Goal: Check status

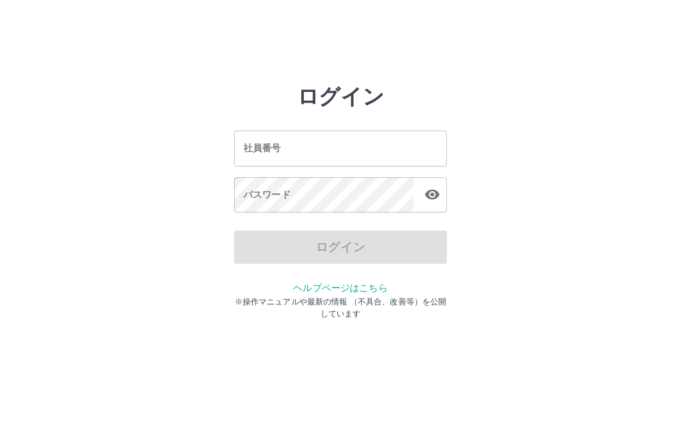
click at [370, 151] on input "社員番号" at bounding box center [340, 147] width 213 height 35
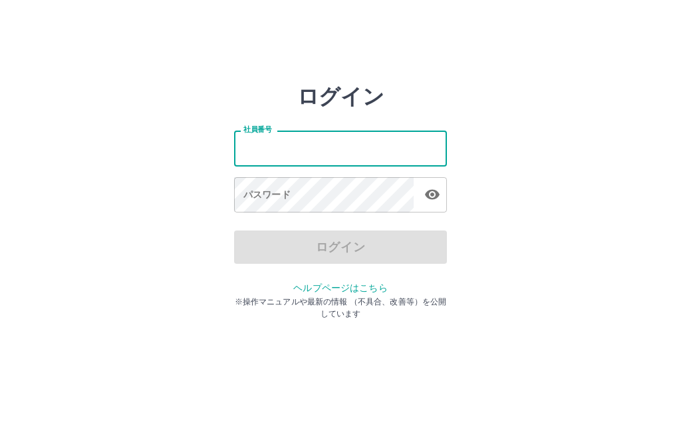
type input "*******"
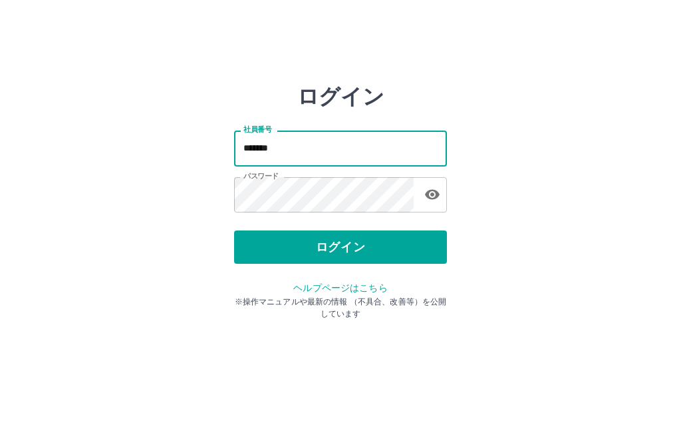
click at [359, 246] on button "ログイン" at bounding box center [340, 246] width 213 height 33
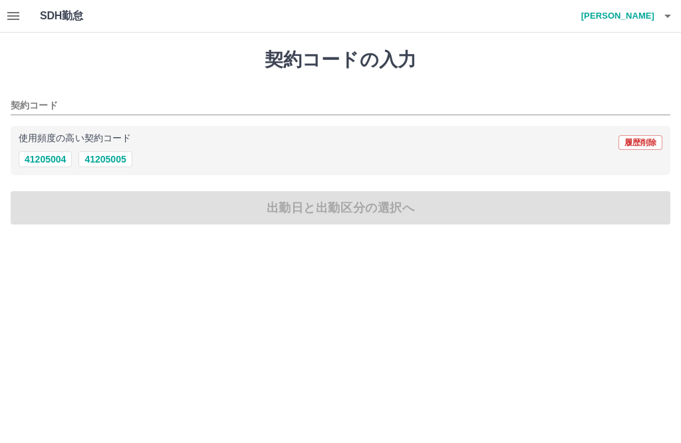
click at [17, 25] on button "button" at bounding box center [13, 16] width 27 height 32
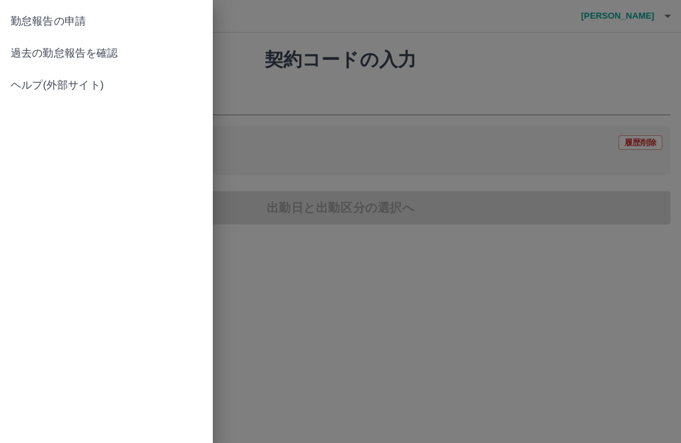
click at [110, 58] on span "過去の勤怠報告を確認" at bounding box center [107, 53] width 192 height 16
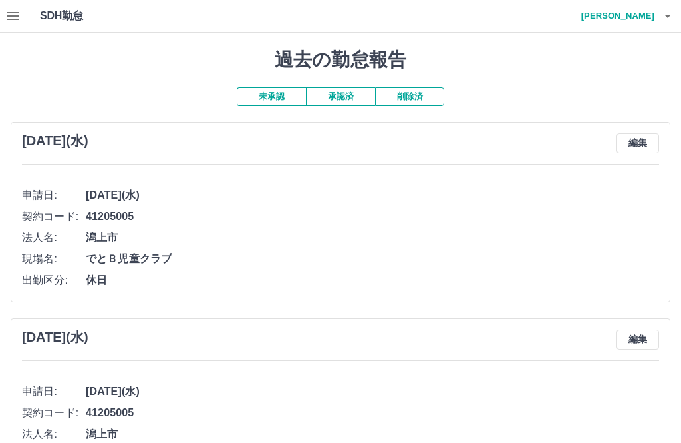
click at [7, 9] on icon "button" at bounding box center [13, 16] width 16 height 16
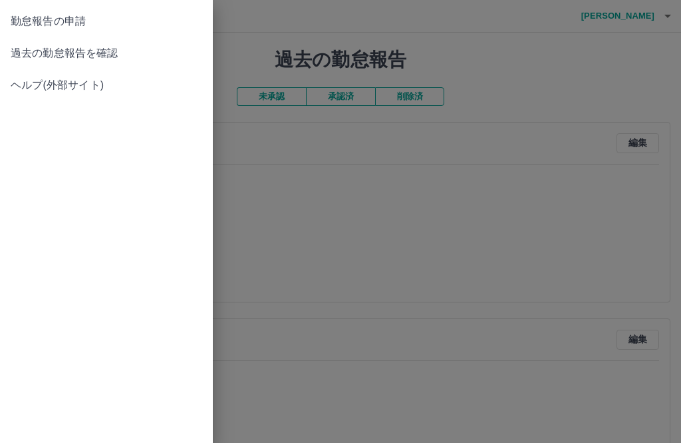
click at [352, 89] on div at bounding box center [340, 221] width 681 height 443
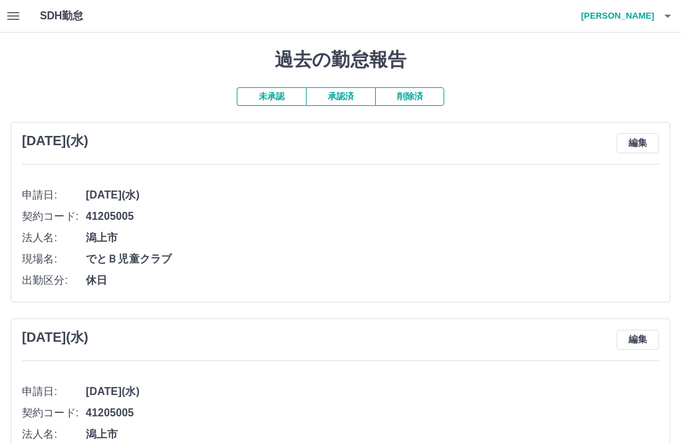
click at [355, 93] on button "承認済" at bounding box center [340, 96] width 69 height 19
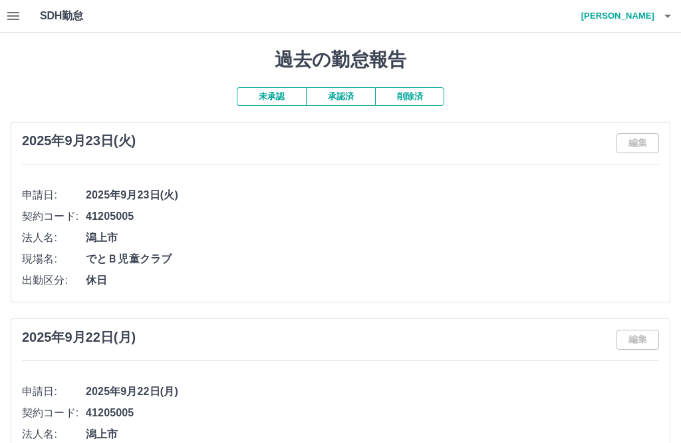
click at [643, 1] on h4 "[PERSON_NAME]" at bounding box center [615, 16] width 80 height 32
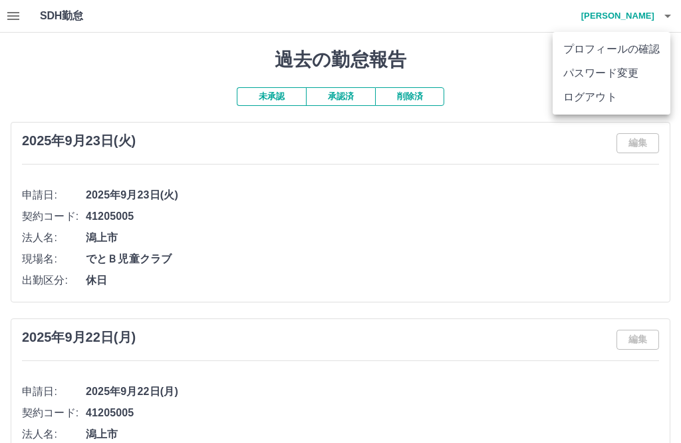
click at [604, 99] on li "ログアウト" at bounding box center [612, 97] width 118 height 24
